Goal: Task Accomplishment & Management: Use online tool/utility

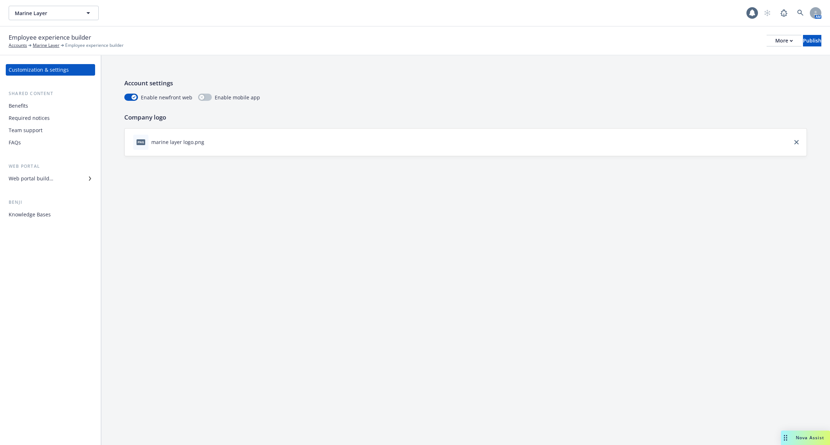
click at [40, 108] on div "Benefits" at bounding box center [51, 106] width 84 height 12
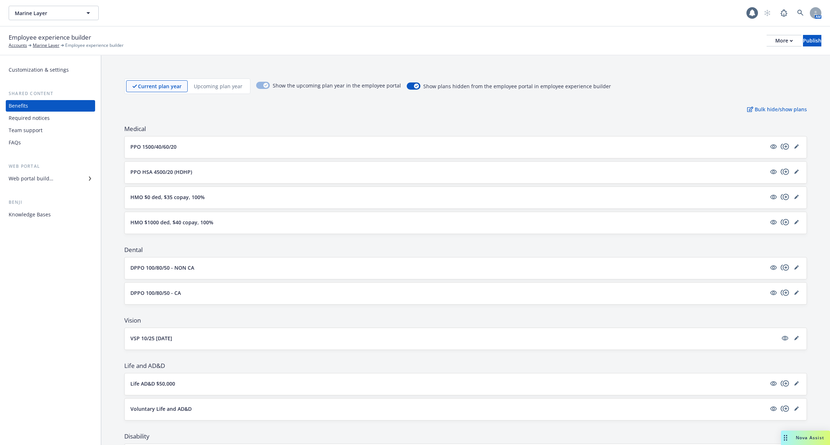
click at [59, 178] on div "Web portal builder" at bounding box center [51, 179] width 84 height 12
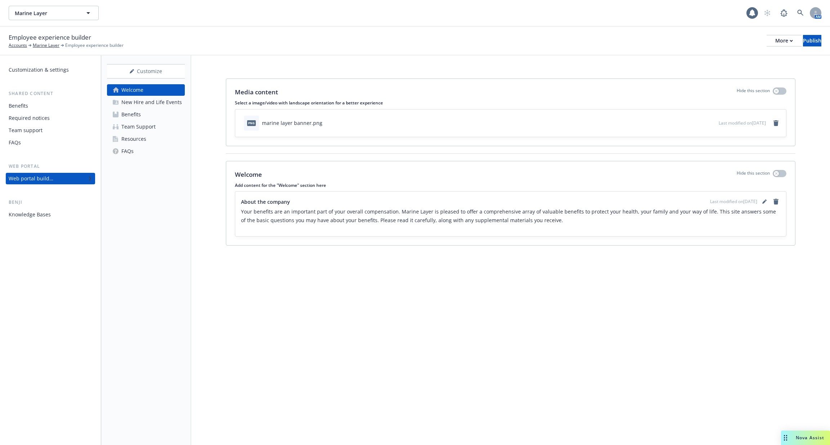
click at [142, 100] on div "New Hire and Life Events" at bounding box center [151, 103] width 61 height 12
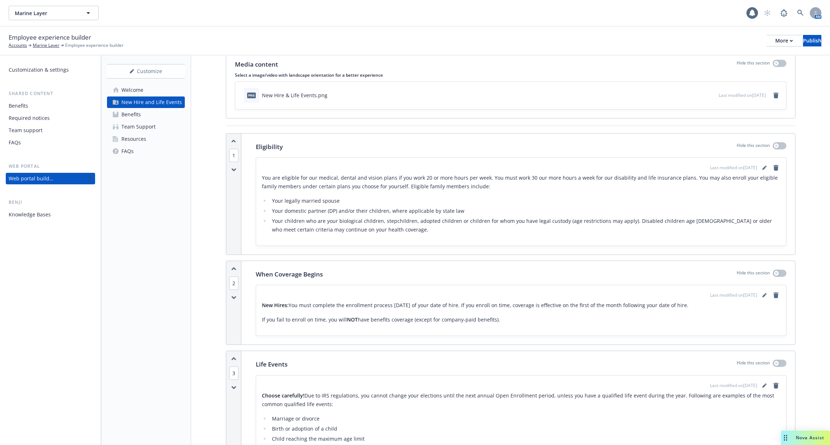
scroll to position [27, 0]
click at [157, 91] on link "Welcome" at bounding box center [146, 90] width 78 height 12
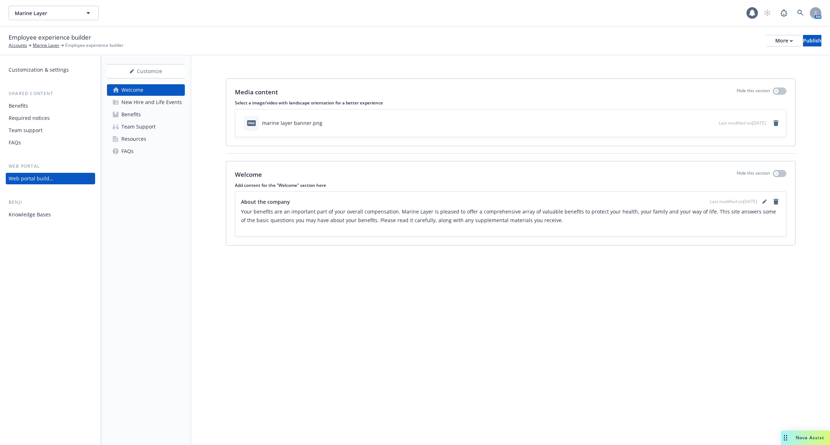
click at [153, 100] on div "New Hire and Life Events" at bounding box center [151, 103] width 61 height 12
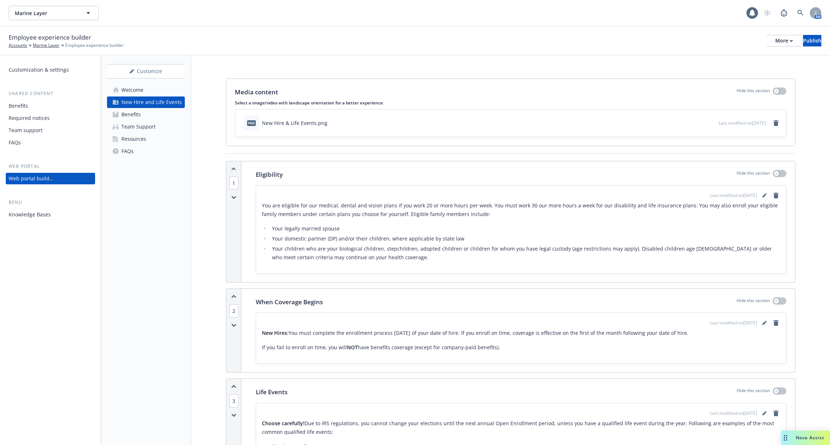
scroll to position [397, 0]
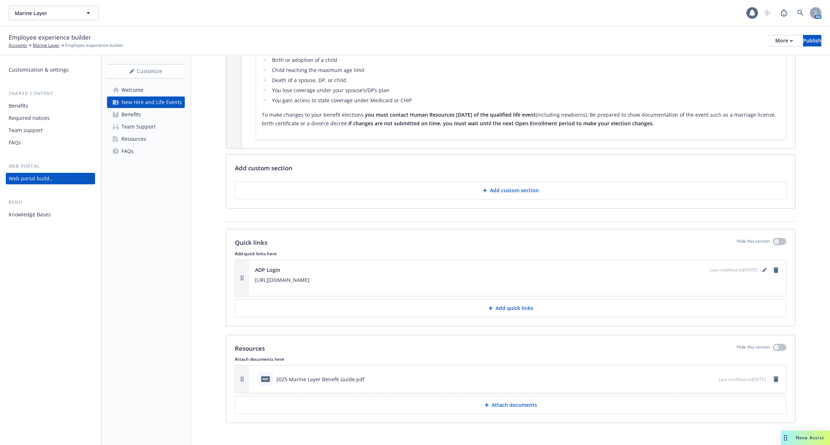
click at [156, 116] on link "Benefits" at bounding box center [146, 115] width 78 height 12
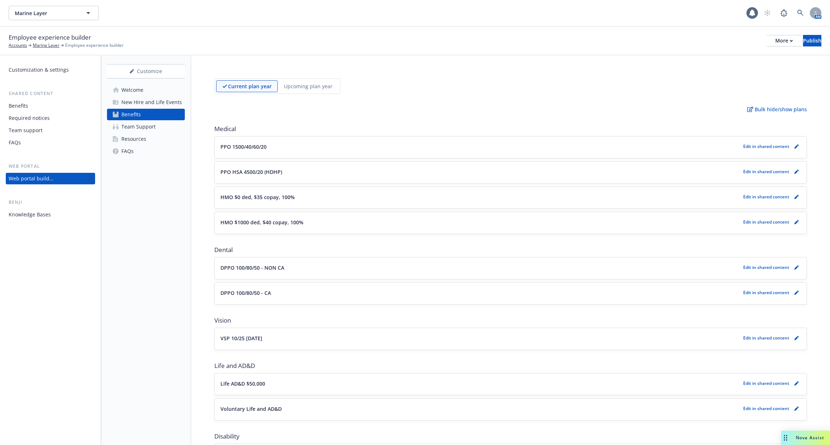
click at [152, 125] on div "Team Support" at bounding box center [138, 127] width 34 height 12
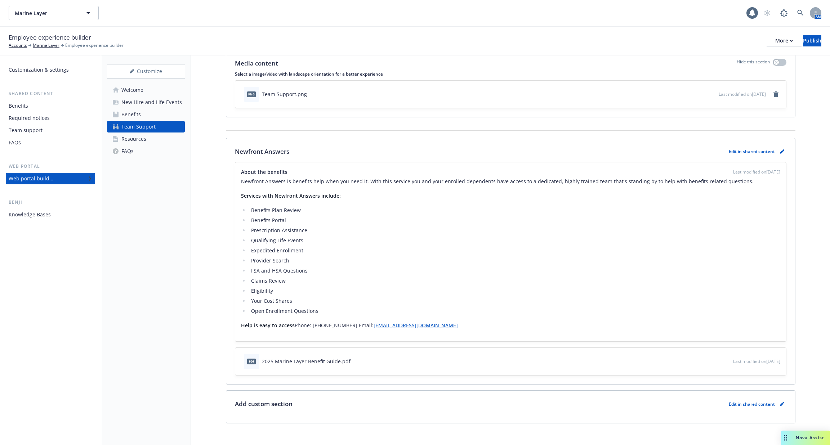
scroll to position [35, 0]
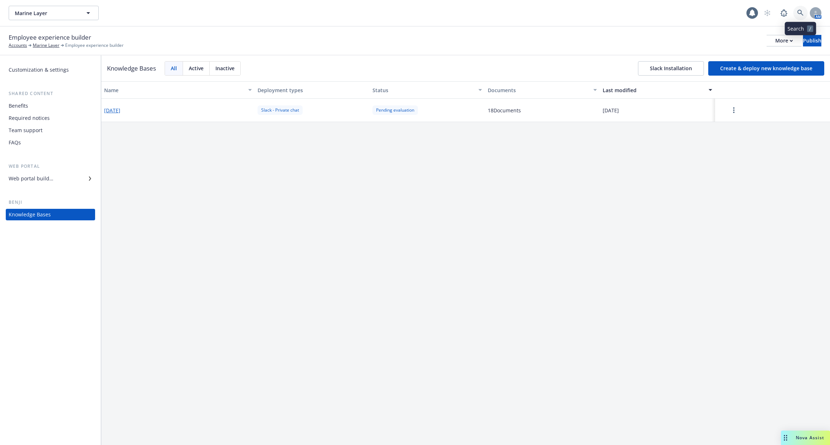
click at [798, 18] on link at bounding box center [800, 13] width 14 height 14
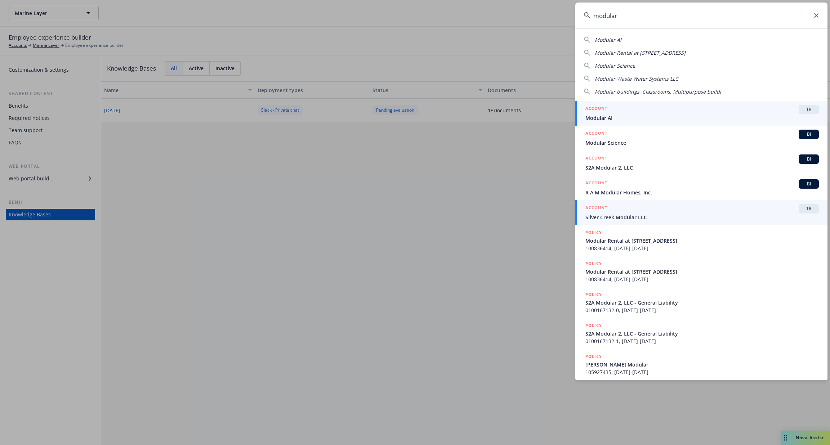
type input "modular"
click at [620, 117] on span "Modular AI" at bounding box center [701, 118] width 233 height 8
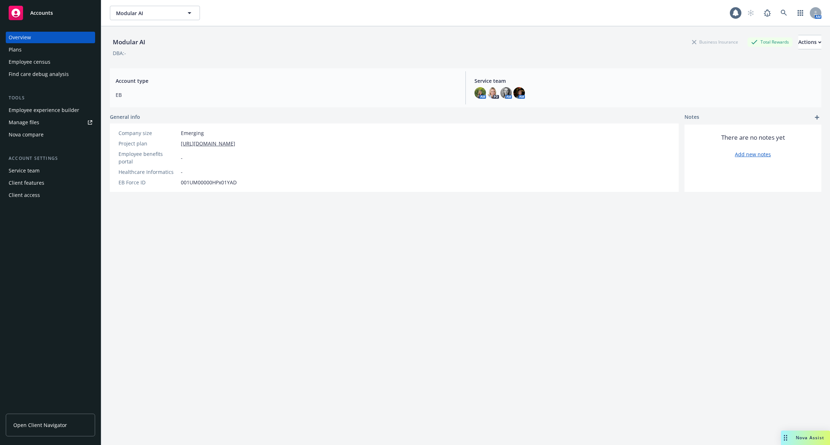
click at [55, 111] on div "Employee experience builder" at bounding box center [44, 110] width 71 height 12
click at [57, 108] on div "Employee experience builder" at bounding box center [44, 110] width 71 height 12
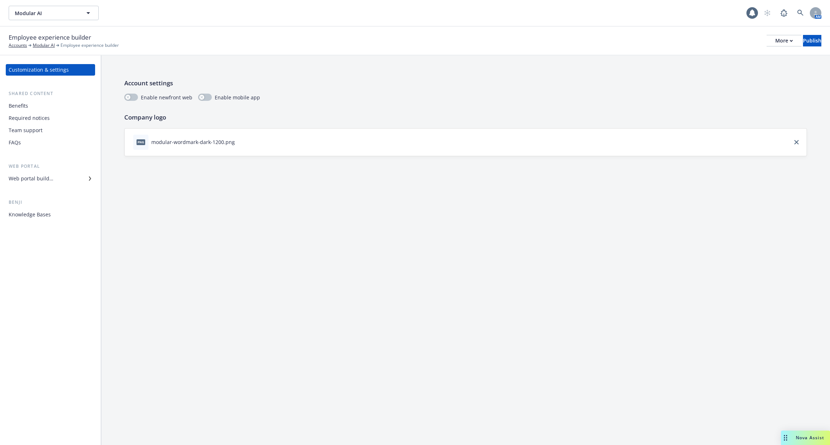
click at [53, 121] on div "Required notices" at bounding box center [51, 118] width 84 height 12
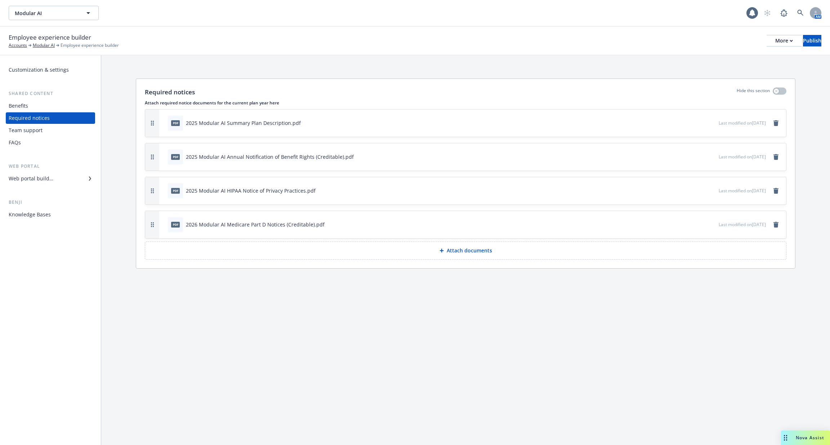
click at [51, 110] on div "Benefits" at bounding box center [51, 106] width 84 height 12
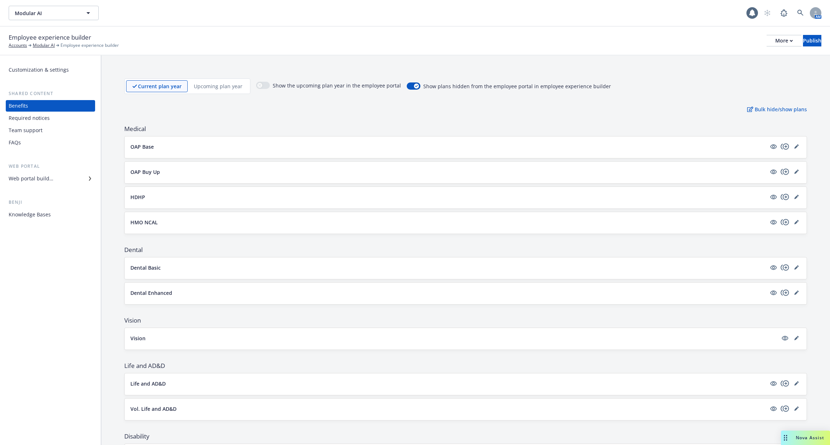
click at [48, 177] on div "Web portal builder" at bounding box center [31, 179] width 45 height 12
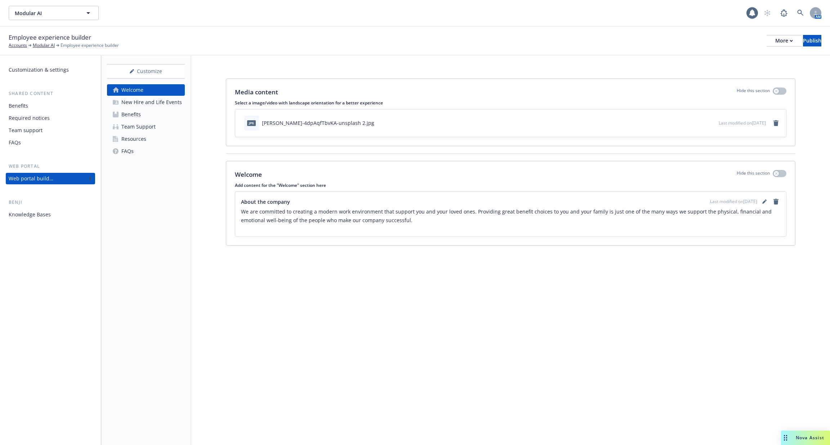
click at [166, 102] on div "New Hire and Life Events" at bounding box center [151, 103] width 61 height 12
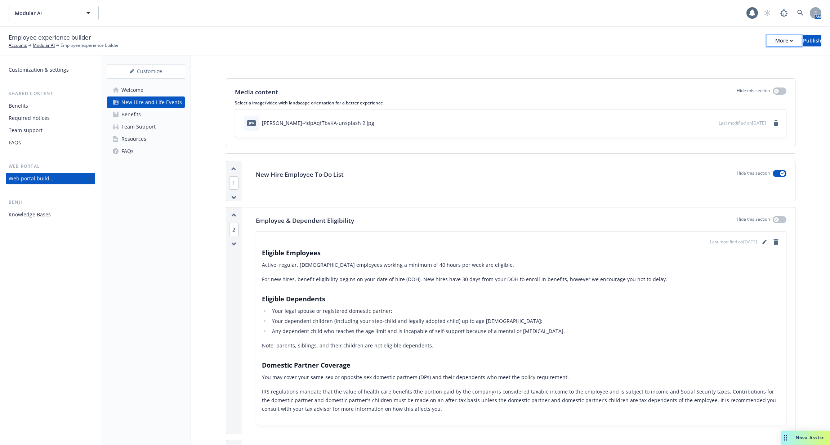
click at [772, 42] on button "More" at bounding box center [784, 41] width 35 height 12
click at [749, 71] on link "Copy portal link" at bounding box center [724, 71] width 107 height 14
click at [63, 215] on div "Knowledge Bases" at bounding box center [51, 215] width 84 height 12
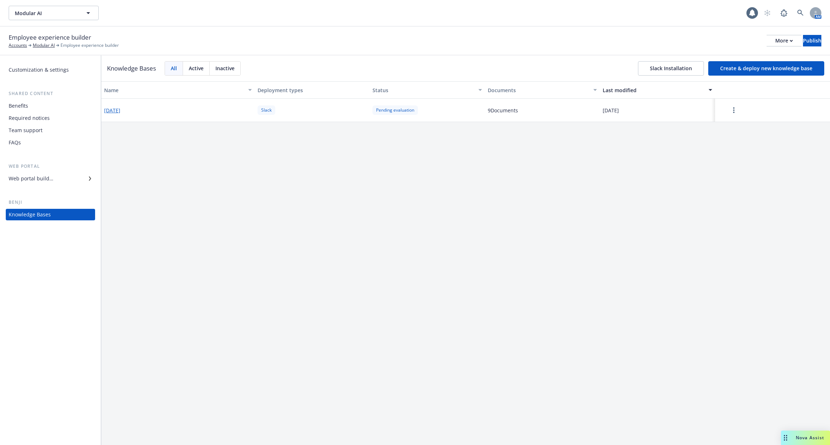
click at [117, 113] on button "2025-08-08" at bounding box center [112, 111] width 16 height 8
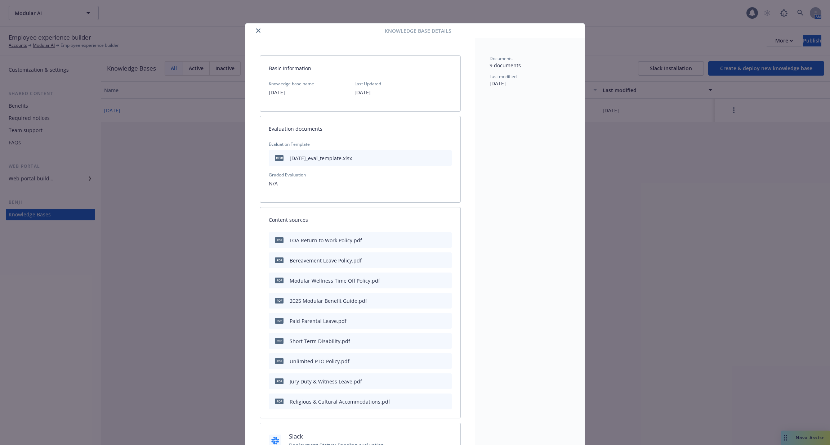
click at [256, 30] on icon "close" at bounding box center [258, 30] width 4 height 4
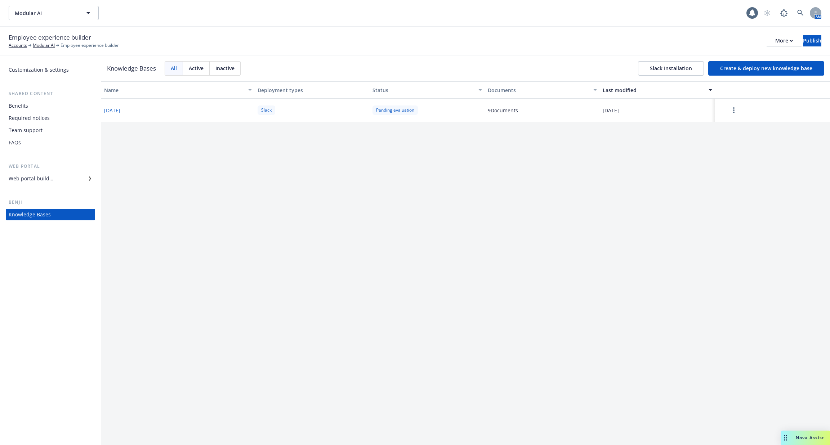
click at [741, 108] on button "button" at bounding box center [734, 110] width 32 height 14
click at [531, 183] on div "Name Deployment types Status Documents Last modified 2025-08-08 Slack Pending e…" at bounding box center [465, 263] width 729 height 364
click at [67, 120] on div "Required notices" at bounding box center [51, 118] width 84 height 12
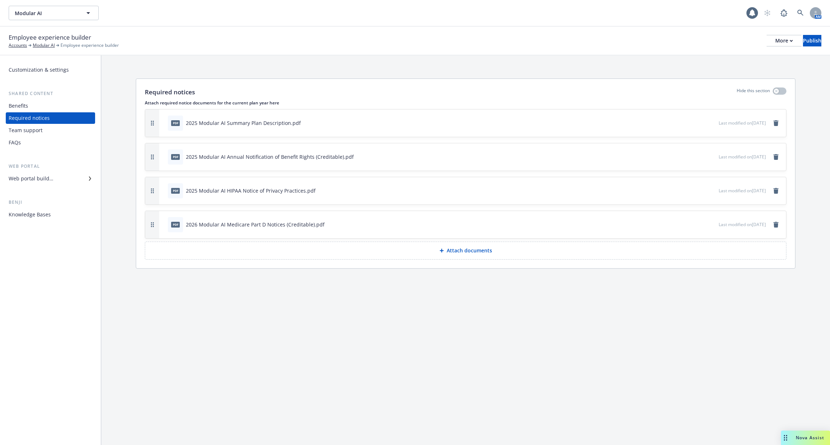
click at [61, 178] on div "Web portal builder" at bounding box center [51, 179] width 84 height 12
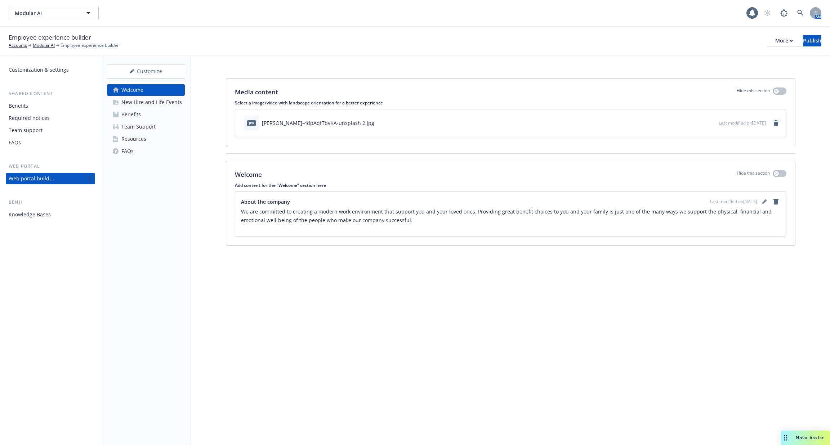
click at [159, 142] on link "Resources" at bounding box center [146, 139] width 78 height 12
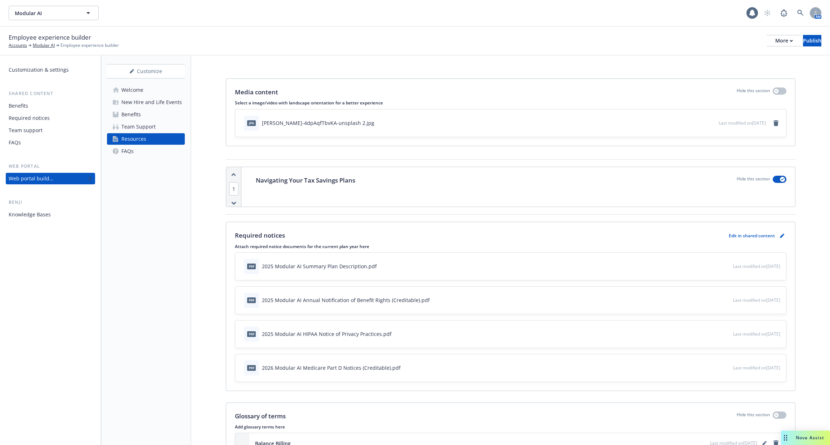
click at [157, 154] on link "FAQs" at bounding box center [146, 152] width 78 height 12
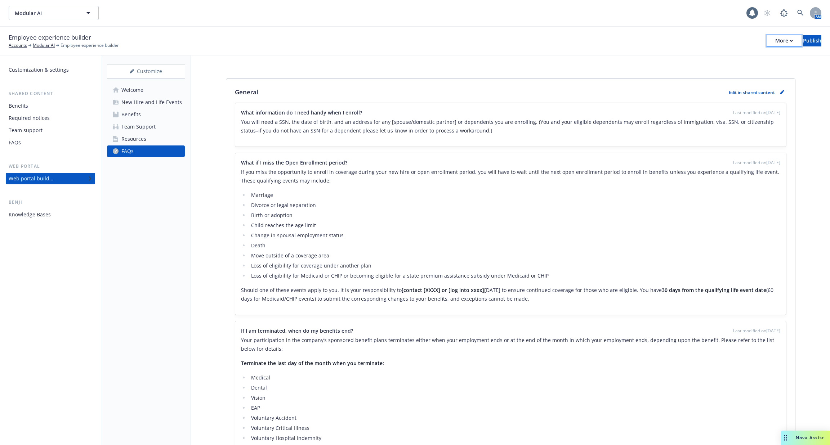
click at [775, 42] on div "More" at bounding box center [784, 40] width 18 height 11
click at [570, 81] on div "General Edit in shared content What information do I need handy when I enroll? …" at bounding box center [510, 311] width 569 height 464
click at [66, 216] on div "Knowledge Bases" at bounding box center [51, 215] width 84 height 12
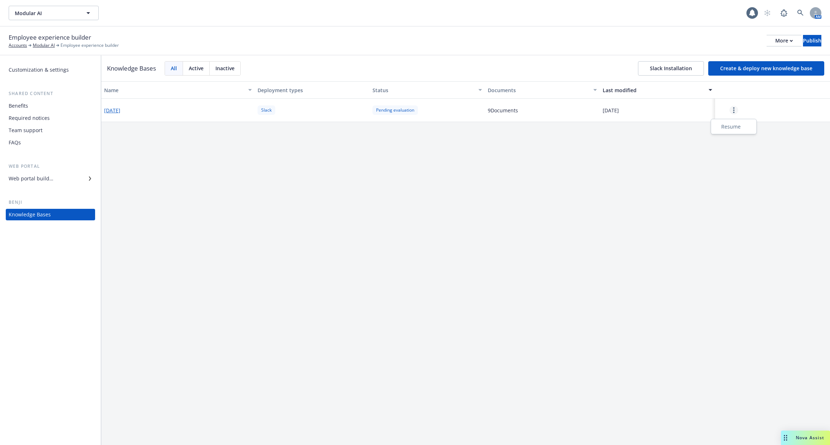
click at [737, 109] on link "more" at bounding box center [733, 110] width 9 height 9
click at [658, 188] on div "Name Deployment types Status Documents Last modified 2025-08-08 Slack Pending e…" at bounding box center [465, 263] width 729 height 364
click at [50, 113] on div "Required notices" at bounding box center [51, 118] width 84 height 12
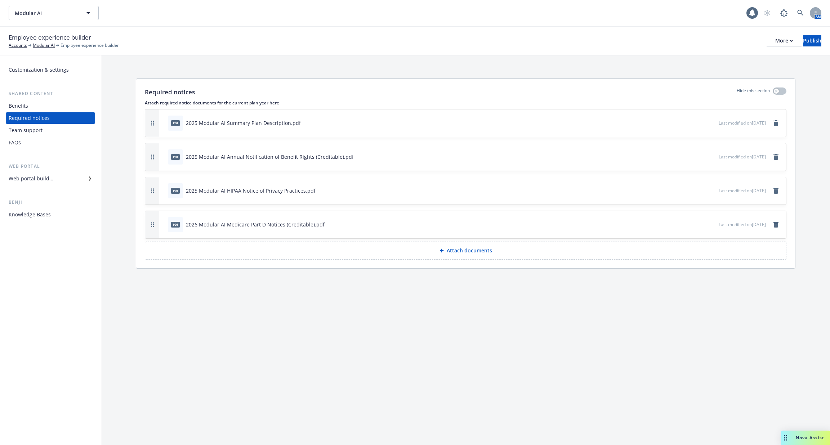
click at [51, 184] on div "Customization & settings Shared content Benefits Required notices Team support …" at bounding box center [50, 142] width 89 height 156
click at [62, 177] on div "Web portal builder" at bounding box center [51, 179] width 84 height 12
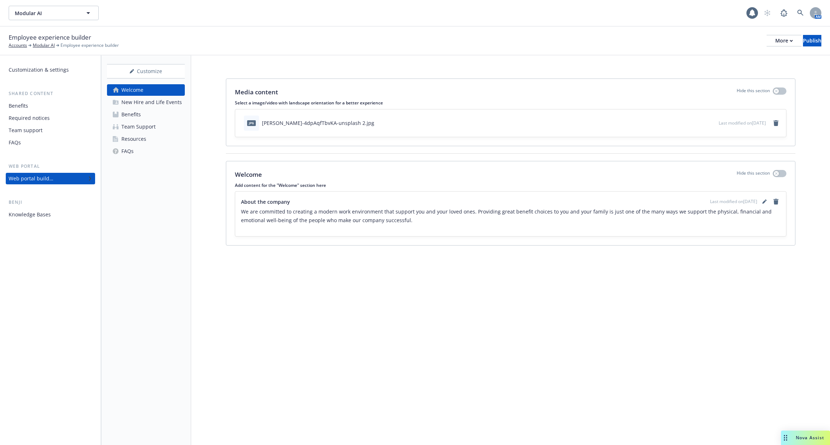
click at [159, 147] on link "FAQs" at bounding box center [146, 152] width 78 height 12
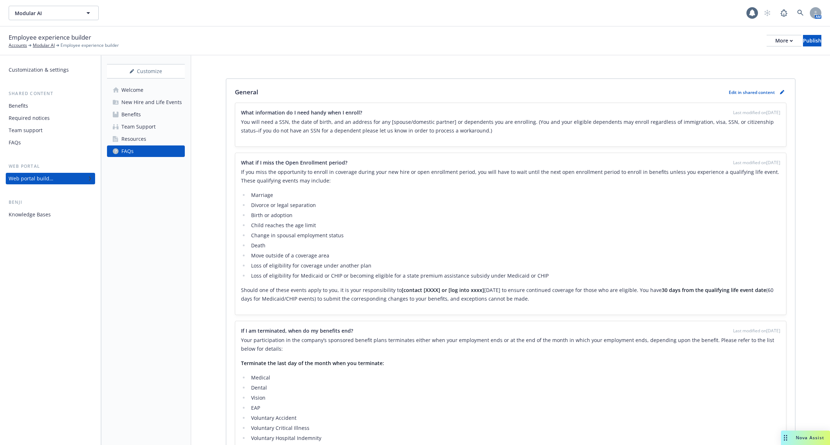
click at [158, 136] on link "Resources" at bounding box center [146, 139] width 78 height 12
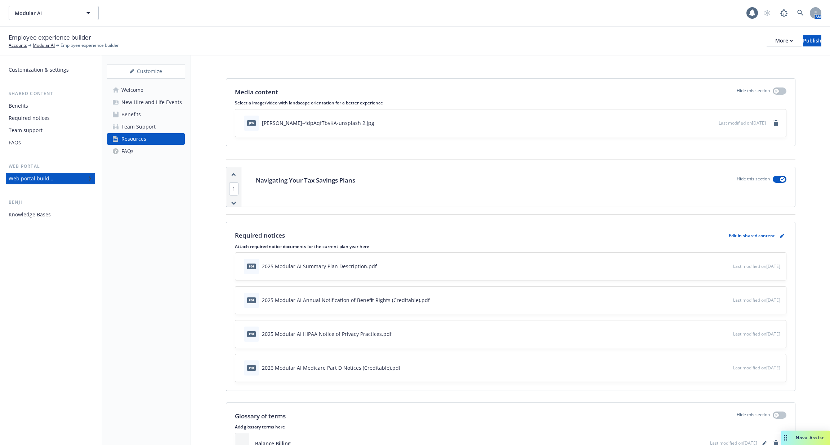
click at [159, 130] on link "Team Support" at bounding box center [146, 127] width 78 height 12
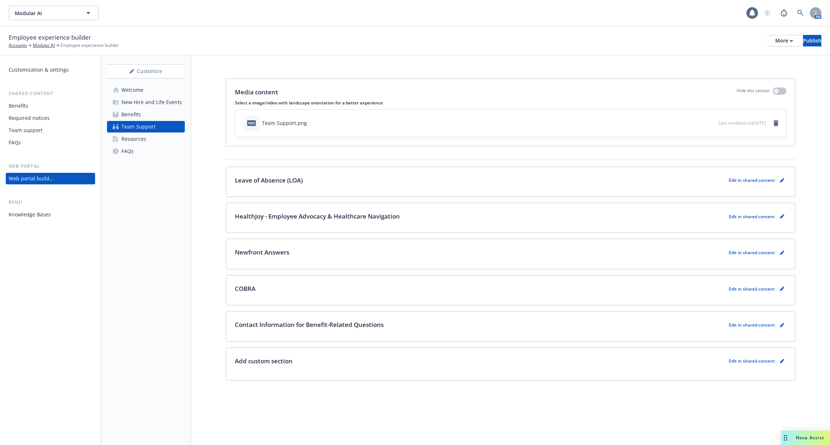
click at [50, 206] on div "Benji" at bounding box center [50, 202] width 89 height 7
click at [47, 226] on div "Customization & settings Shared content Benefits Required notices Team support …" at bounding box center [50, 250] width 101 height 390
click at [54, 216] on div "Knowledge Bases" at bounding box center [51, 215] width 84 height 12
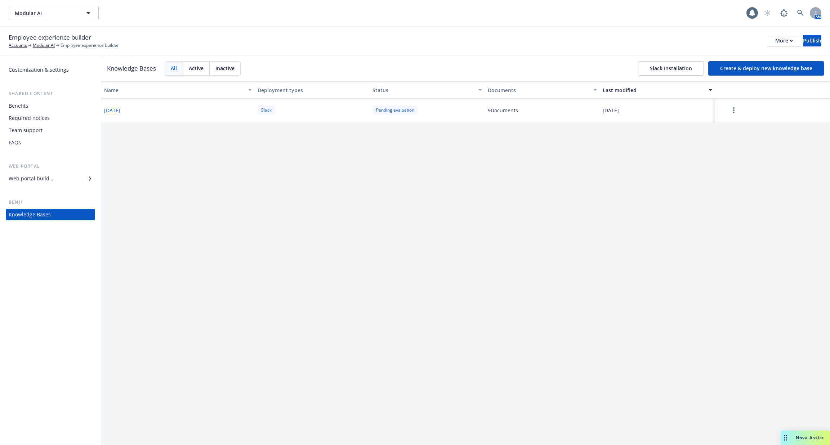
click at [755, 72] on button "Create & deploy new knowledge base" at bounding box center [766, 68] width 116 height 14
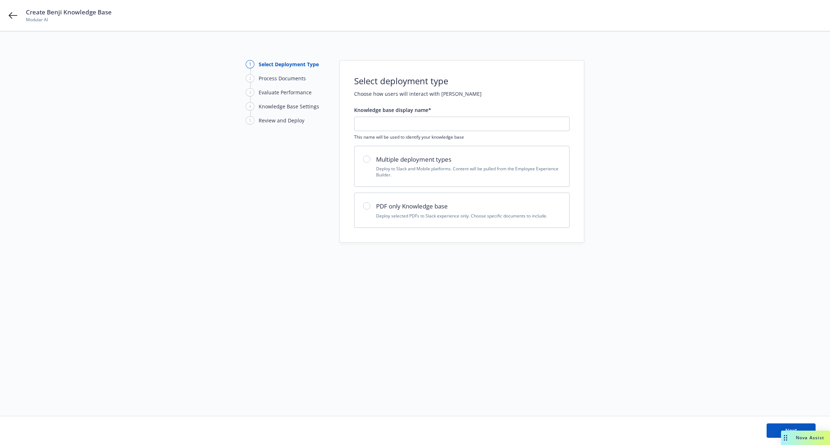
click at [551, 165] on div "Multiple deployment types Deploy to Slack and Mobile platforms. Content will be…" at bounding box center [468, 166] width 184 height 23
radio input "true"
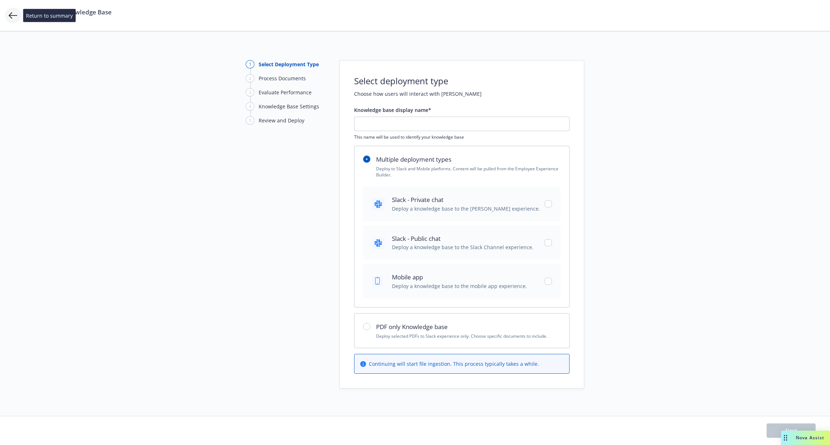
click at [12, 11] on icon at bounding box center [13, 15] width 9 height 9
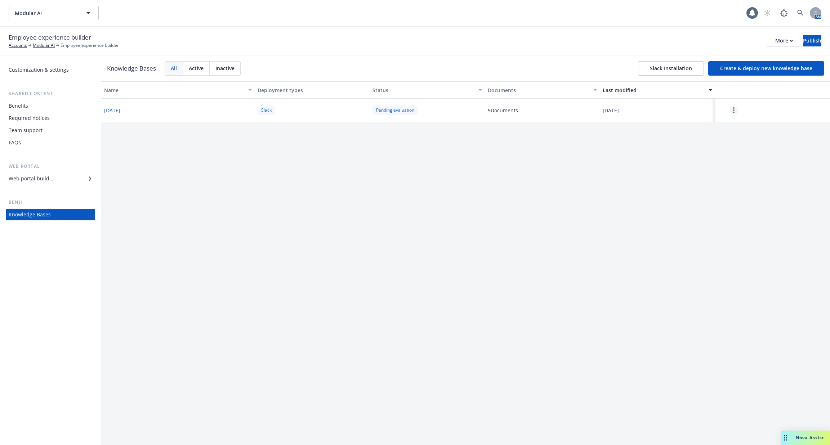
click at [731, 111] on link "more" at bounding box center [733, 110] width 9 height 9
click at [726, 125] on div "Resume" at bounding box center [733, 127] width 43 height 12
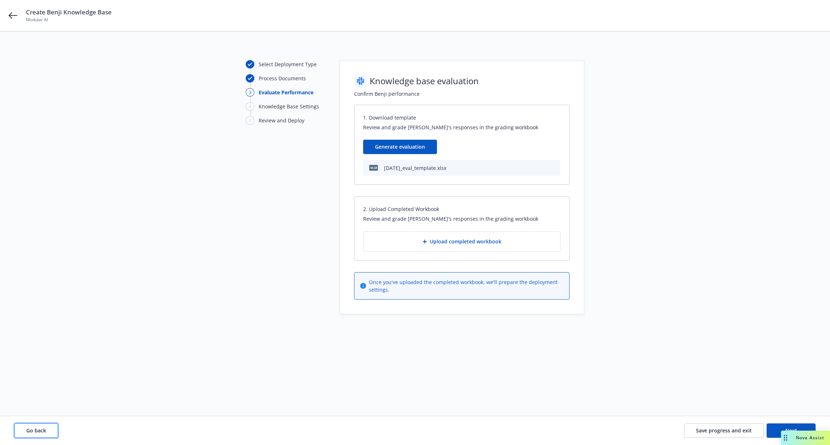
click at [30, 432] on span "Go back" at bounding box center [36, 430] width 20 height 7
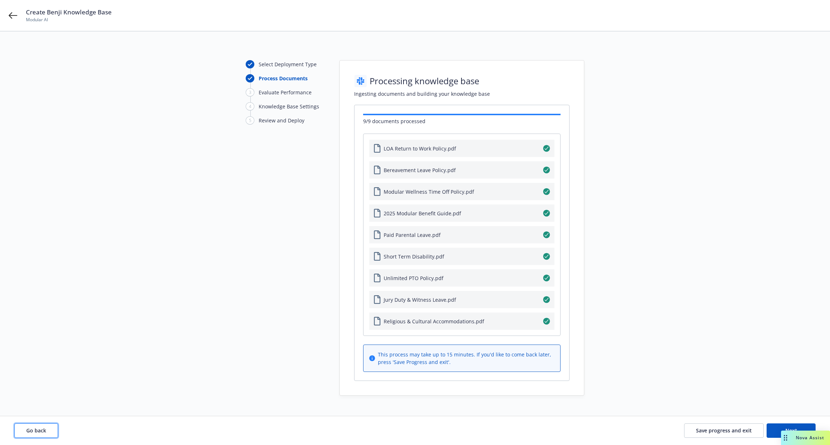
click at [30, 432] on span "Go back" at bounding box center [36, 430] width 20 height 7
